Goal: Transaction & Acquisition: Book appointment/travel/reservation

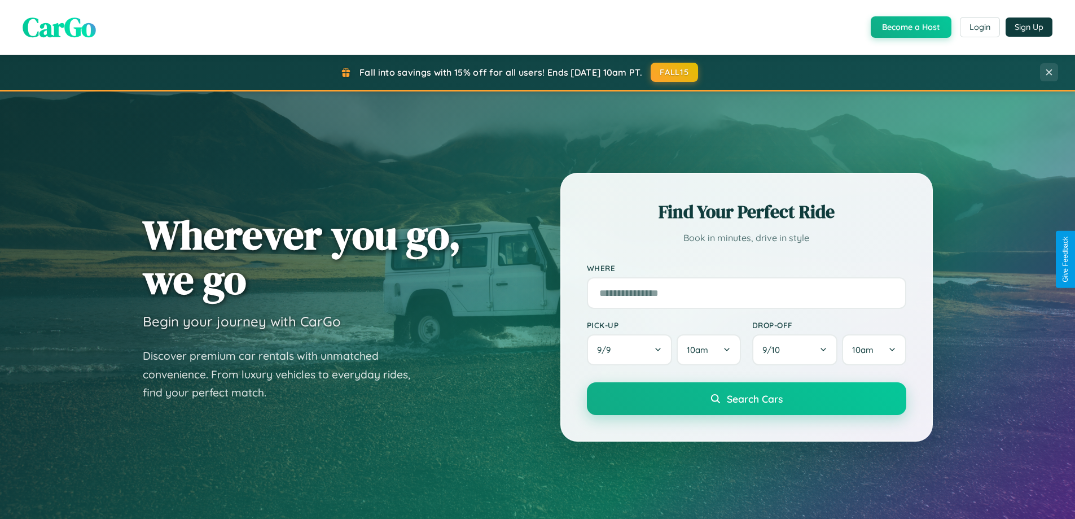
scroll to position [2171, 0]
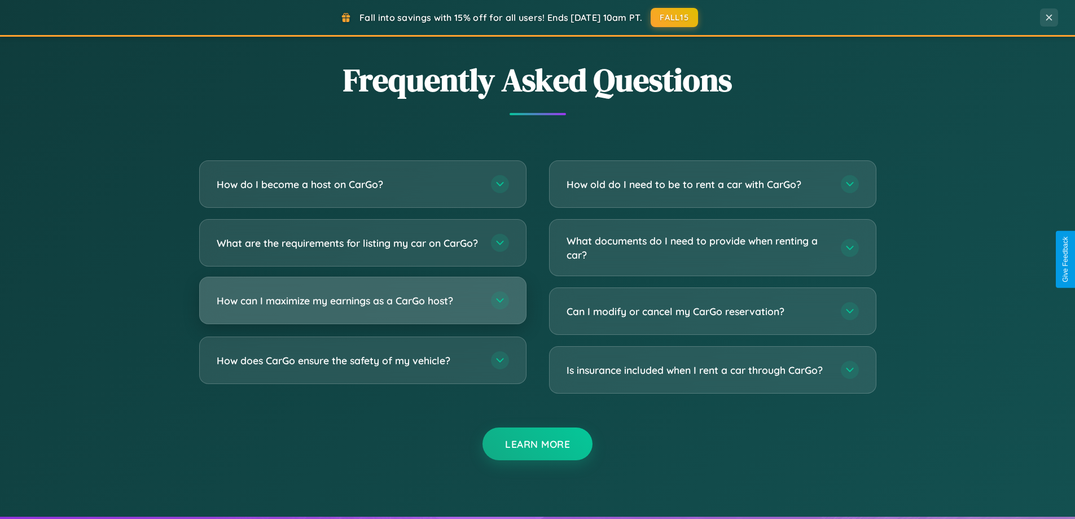
click at [362, 307] on h3 "How can I maximize my earnings as a CarGo host?" at bounding box center [348, 300] width 263 height 14
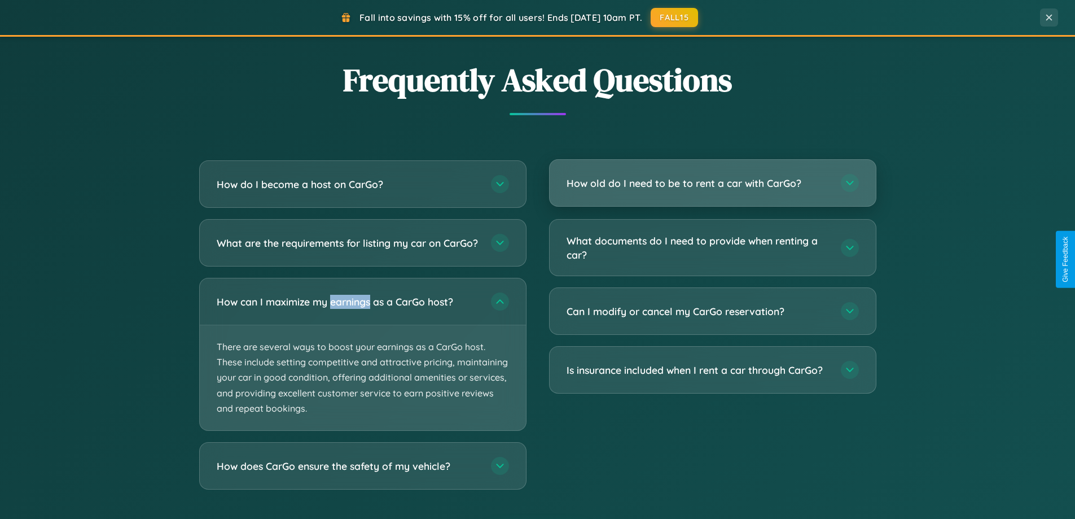
click at [712, 183] on h3 "How old do I need to be to rent a car with CarGo?" at bounding box center [697, 183] width 263 height 14
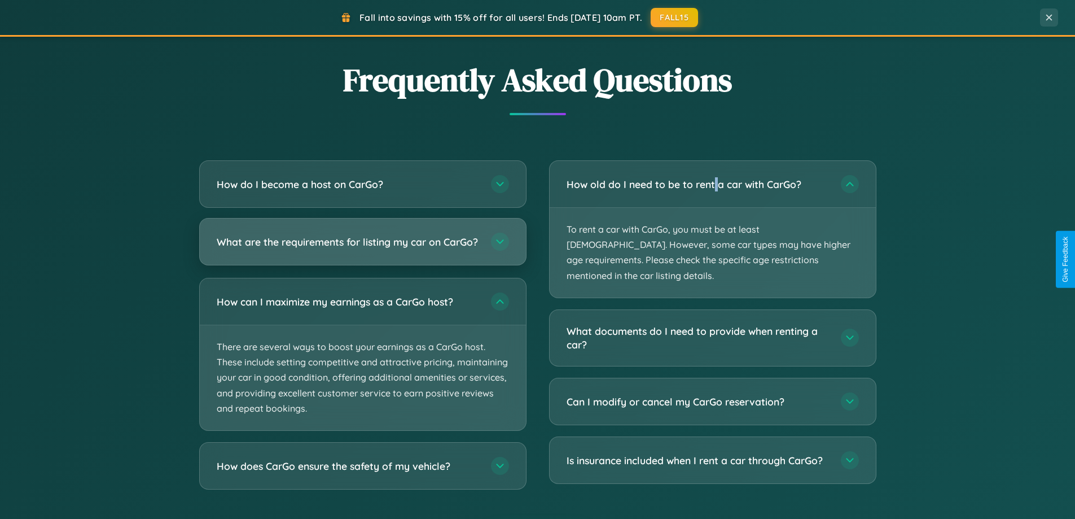
click at [362, 247] on h3 "What are the requirements for listing my car on CarGo?" at bounding box center [348, 242] width 263 height 14
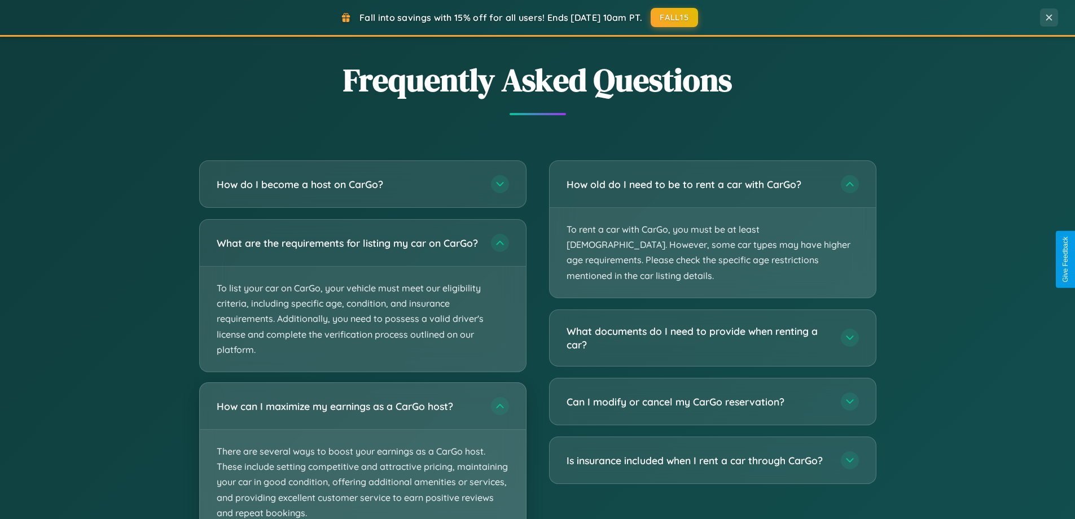
click at [362, 455] on p "There are several ways to boost your earnings as a CarGo host. These include se…" at bounding box center [363, 481] width 326 height 105
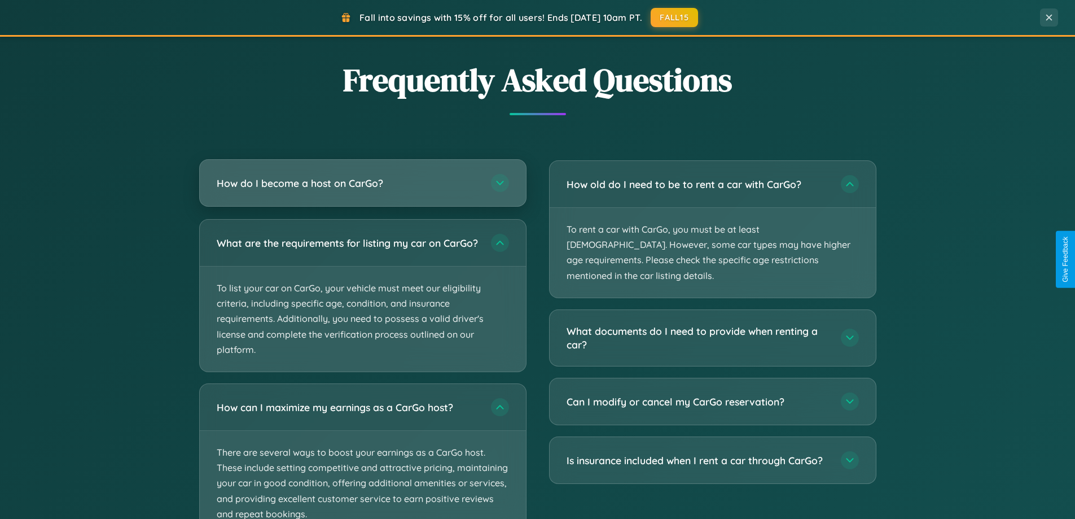
click at [362, 183] on h3 "How do I become a host on CarGo?" at bounding box center [348, 183] width 263 height 14
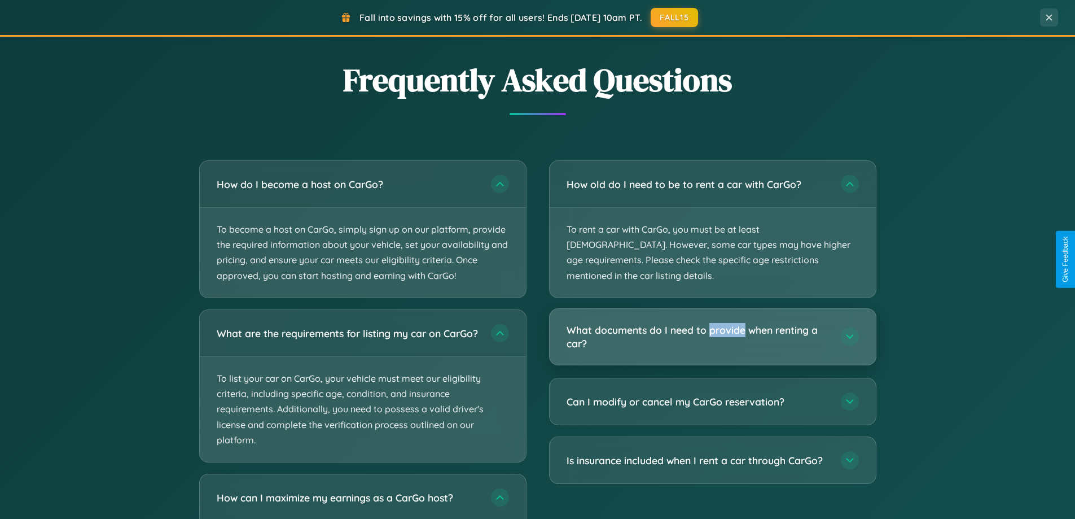
click at [712, 323] on h3 "What documents do I need to provide when renting a car?" at bounding box center [697, 337] width 263 height 28
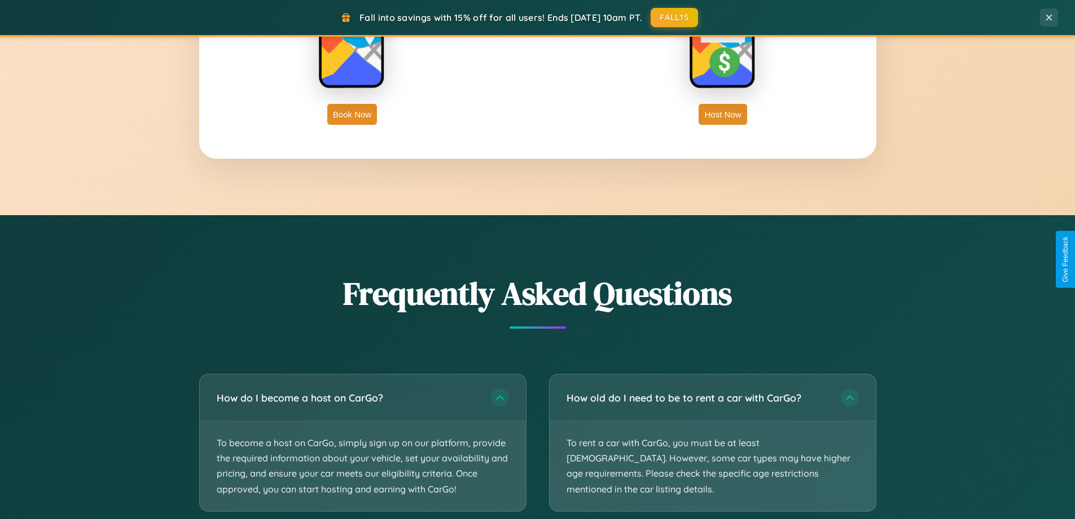
scroll to position [1813, 0]
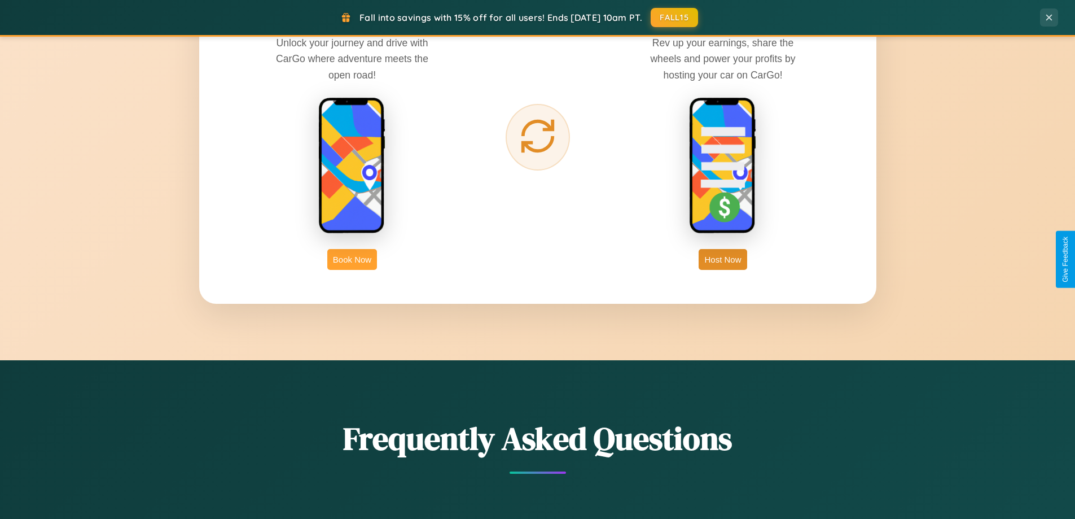
click at [352, 259] on button "Book Now" at bounding box center [352, 259] width 50 height 21
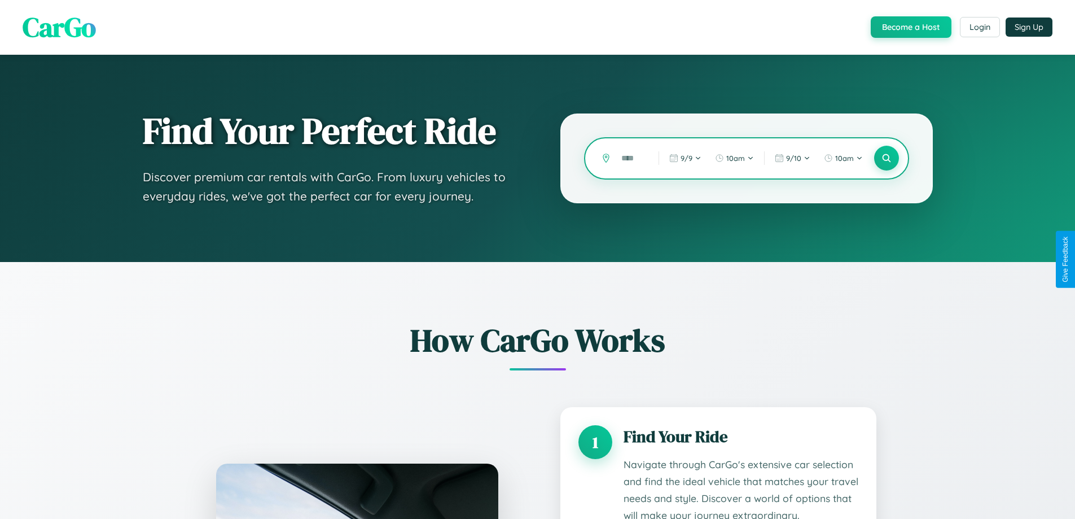
click at [631, 158] on input "text" at bounding box center [632, 158] width 32 height 20
type input "******"
click at [886, 158] on icon at bounding box center [886, 158] width 11 height 11
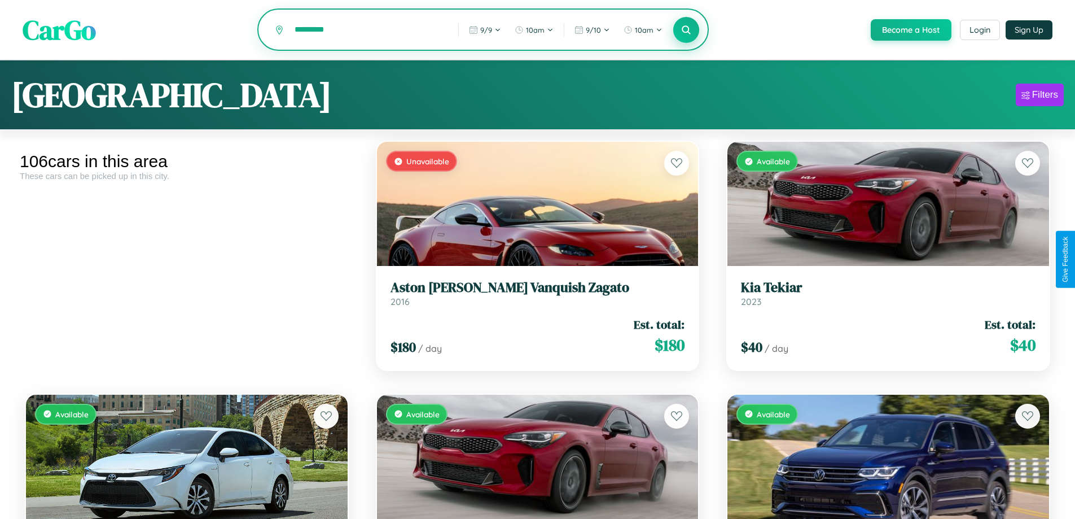
type input "*********"
click at [686, 30] on icon at bounding box center [686, 29] width 11 height 11
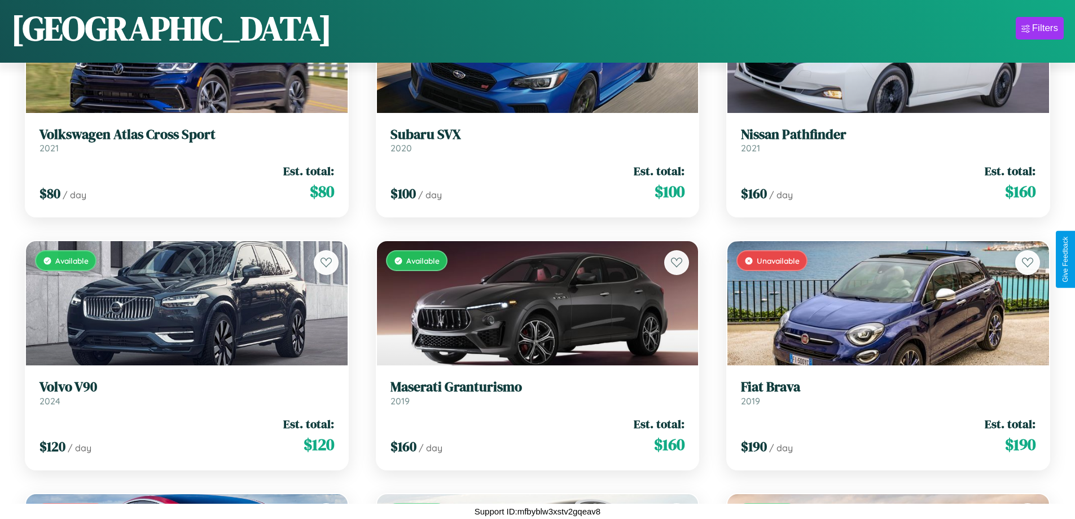
scroll to position [5464, 0]
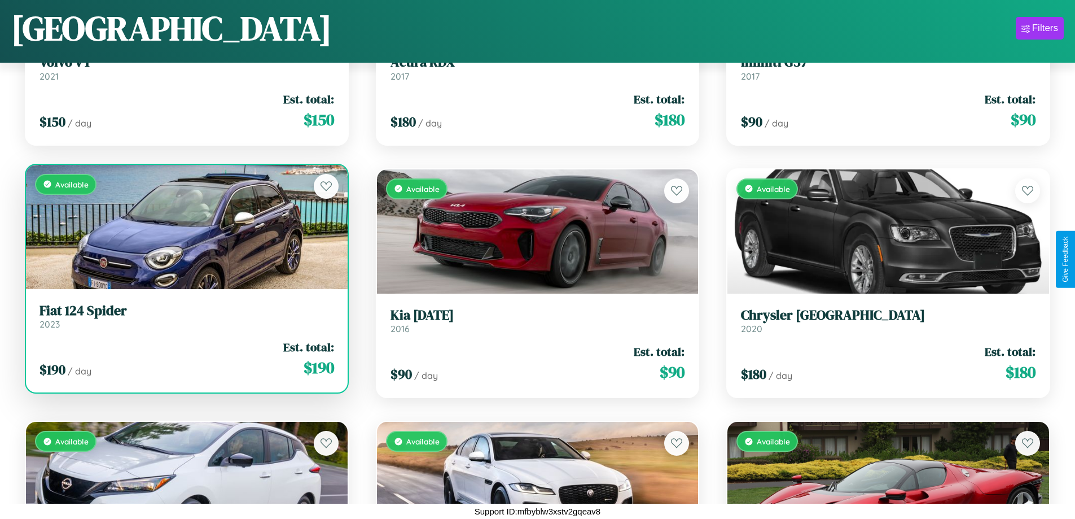
click at [185, 319] on link "Fiat 124 Spider 2023" at bounding box center [186, 316] width 295 height 28
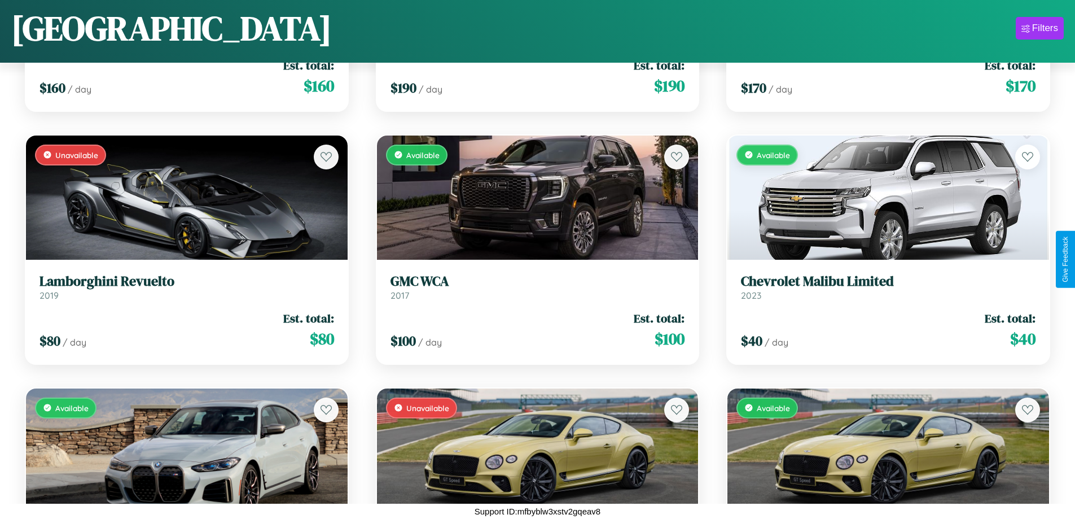
scroll to position [8244, 0]
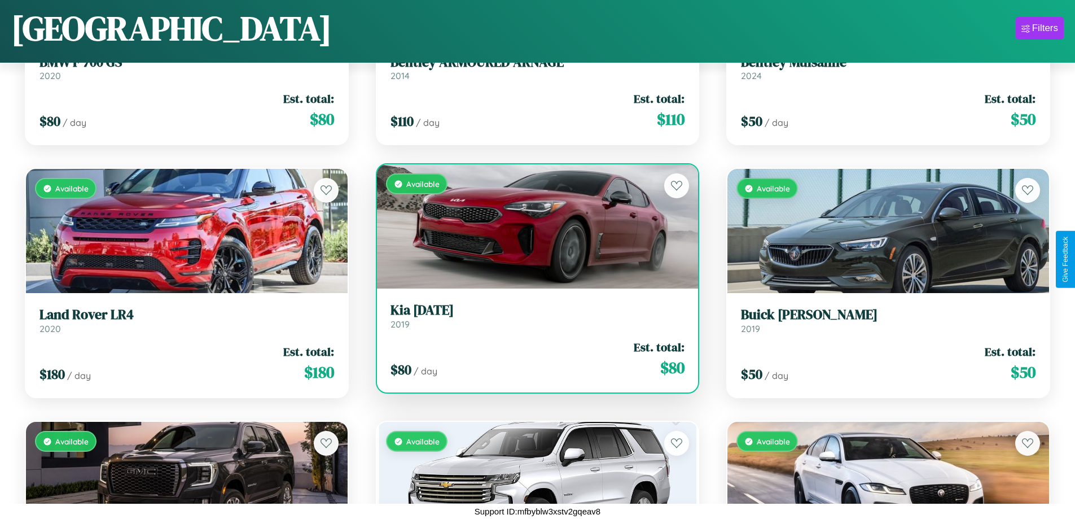
click at [533, 315] on h3 "Kia Carnival" at bounding box center [537, 310] width 295 height 16
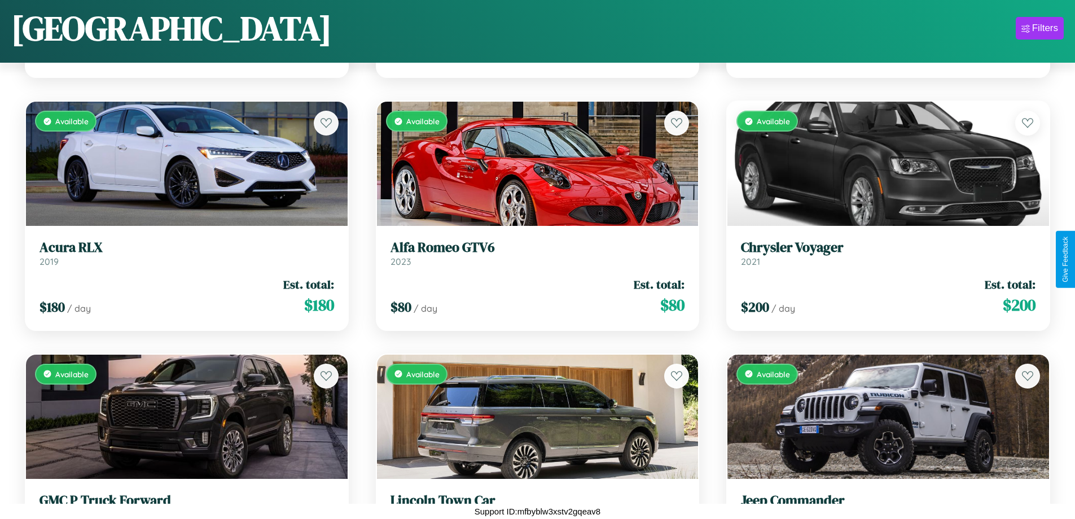
scroll to position [2685, 0]
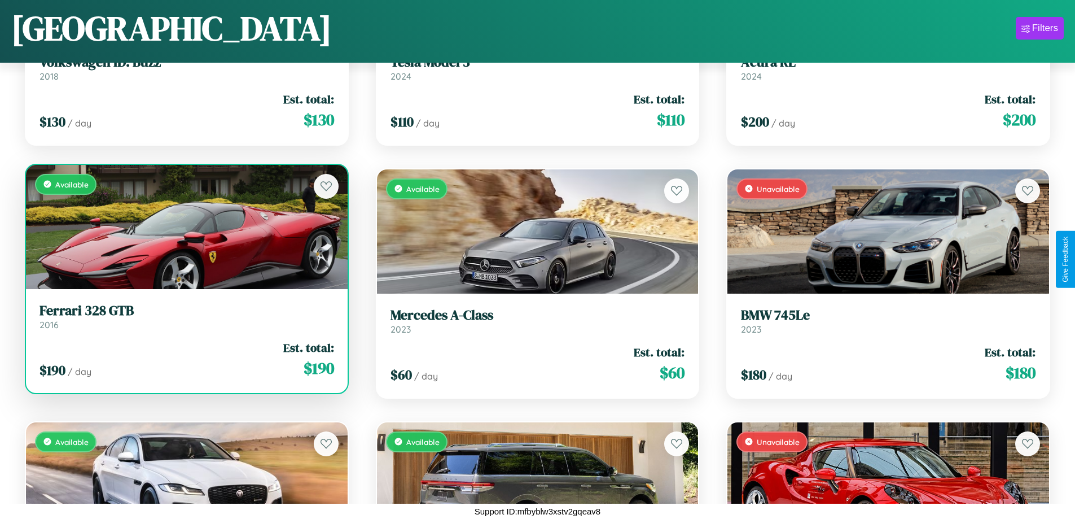
click at [185, 318] on link "Ferrari 328 GTB 2016" at bounding box center [186, 316] width 295 height 28
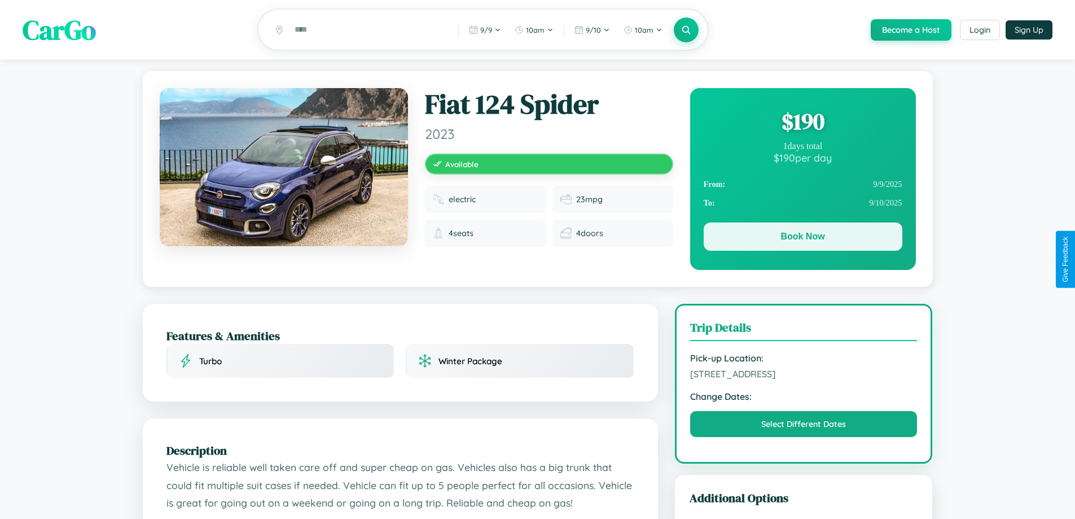
click at [802, 238] on button "Book Now" at bounding box center [803, 236] width 199 height 28
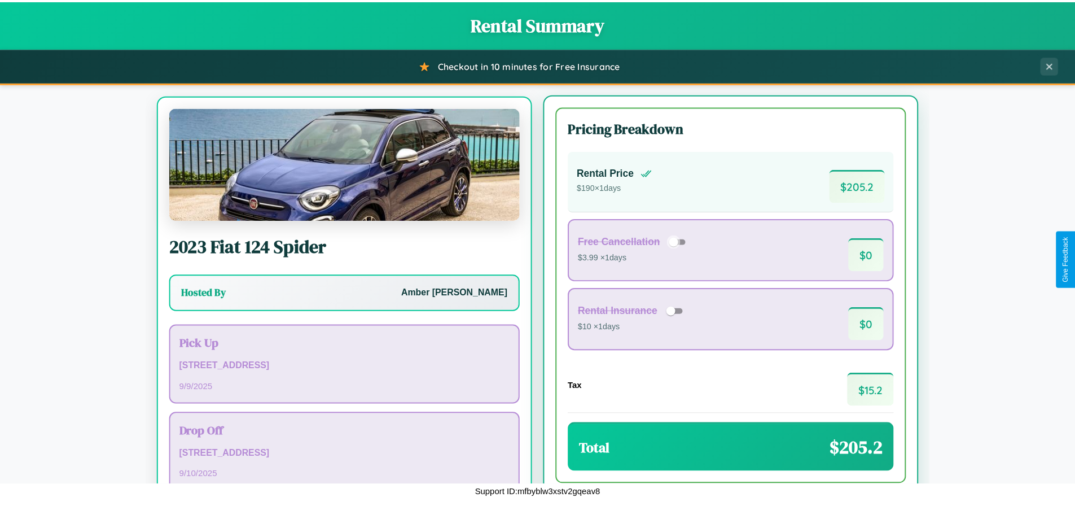
scroll to position [52, 0]
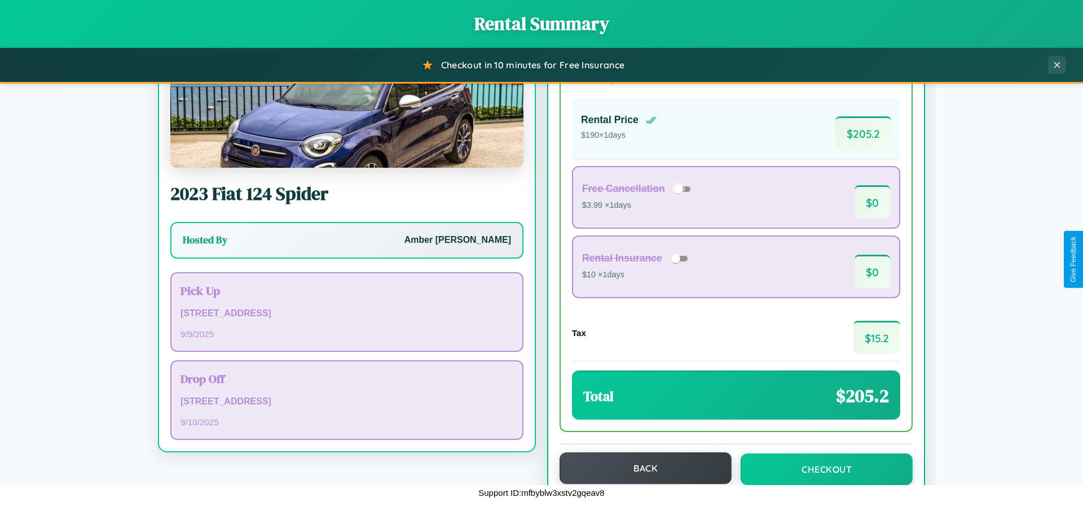
click at [640, 468] on button "Back" at bounding box center [646, 468] width 172 height 32
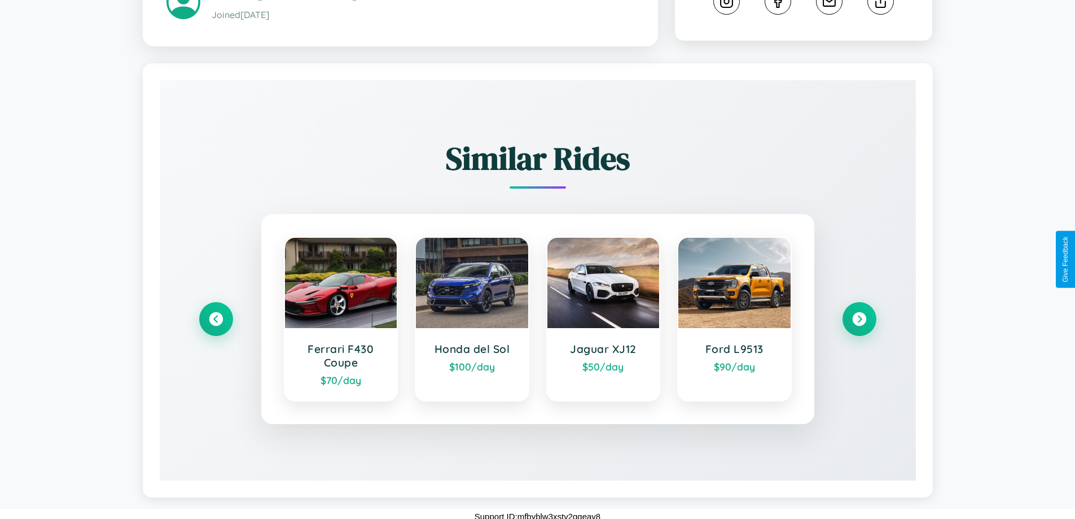
scroll to position [634, 0]
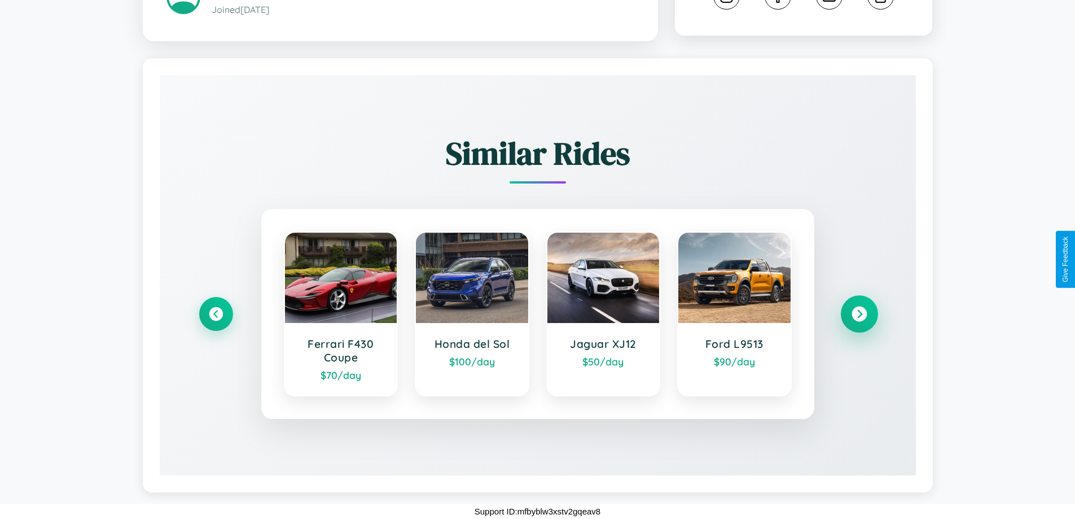
click at [859, 314] on icon at bounding box center [858, 313] width 15 height 15
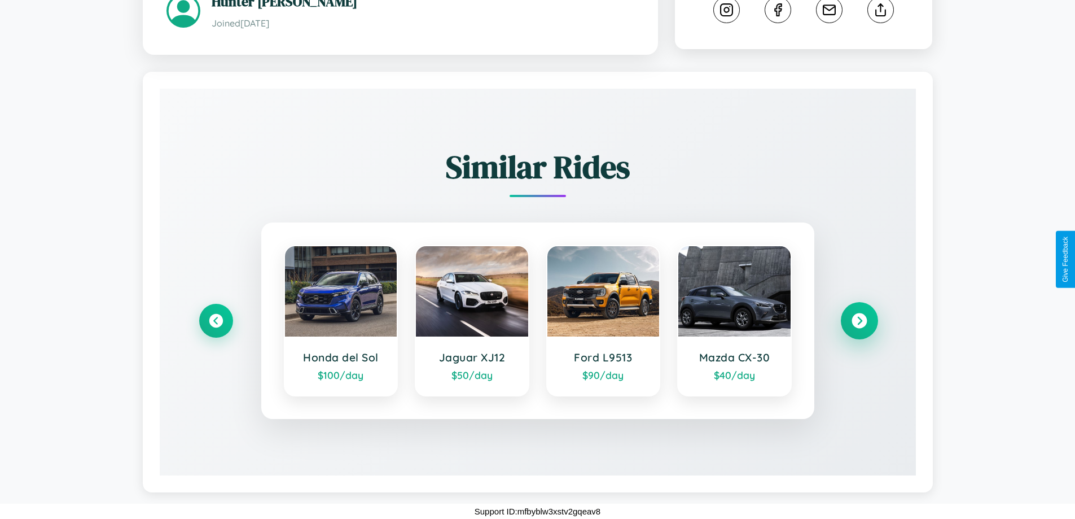
click at [859, 320] on icon at bounding box center [858, 320] width 15 height 15
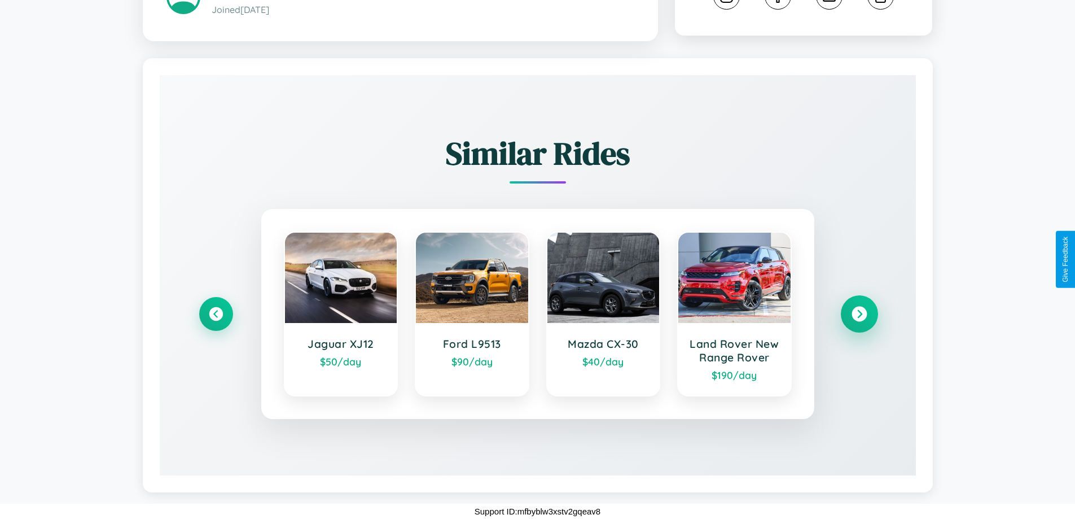
click at [859, 314] on icon at bounding box center [858, 313] width 15 height 15
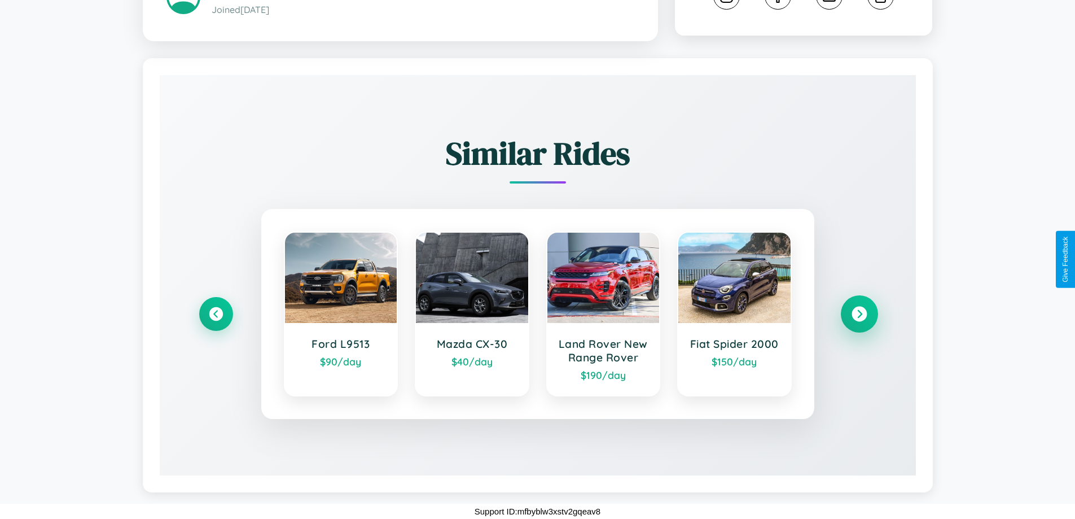
click at [859, 314] on icon at bounding box center [858, 313] width 15 height 15
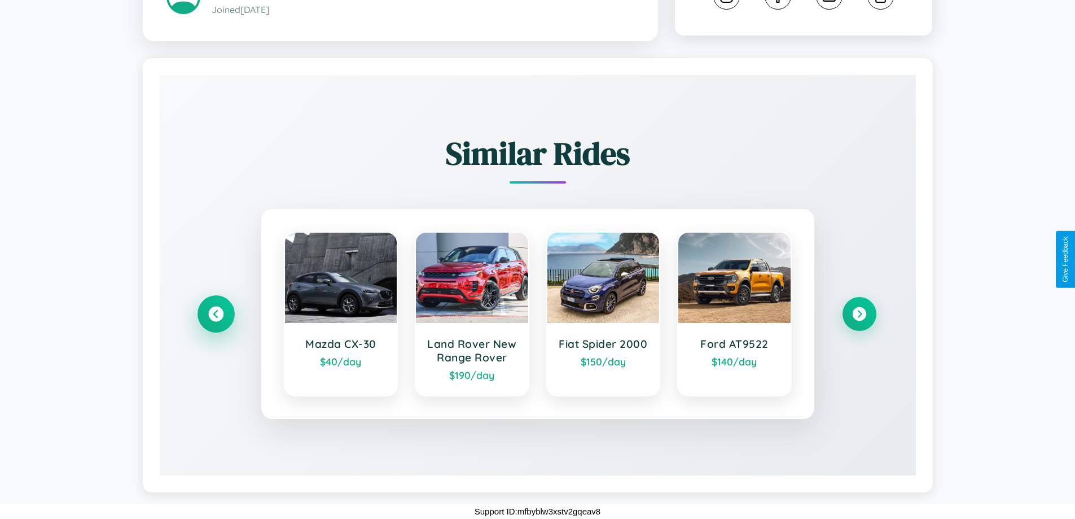
click at [216, 314] on icon at bounding box center [215, 313] width 15 height 15
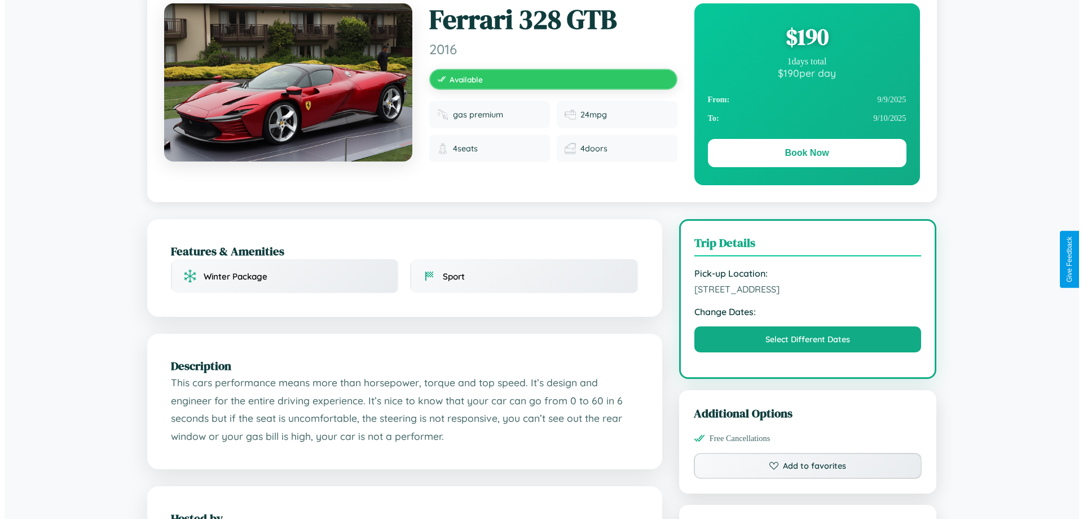
scroll to position [0, 0]
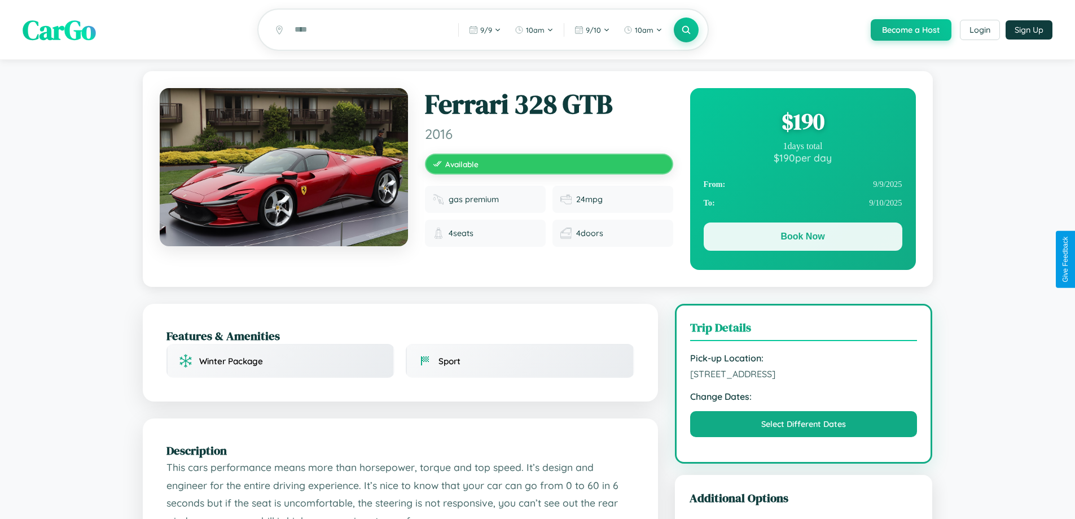
click at [802, 239] on button "Book Now" at bounding box center [803, 236] width 199 height 28
